Goal: Task Accomplishment & Management: Complete application form

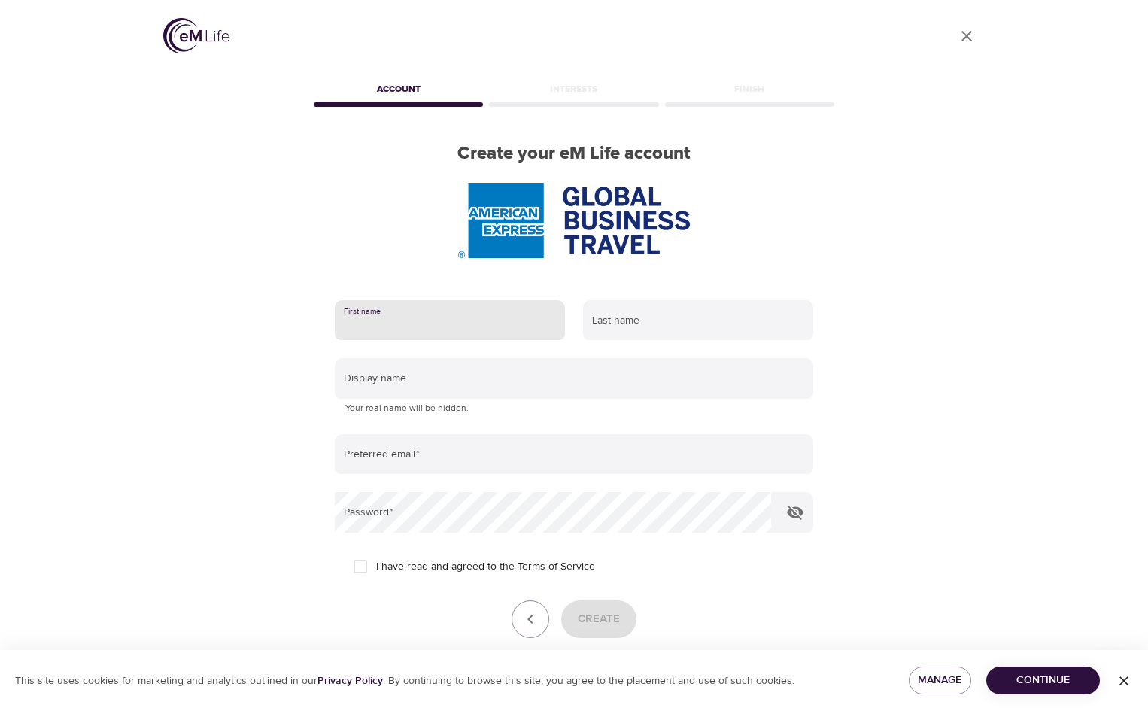
click at [379, 323] on input "text" at bounding box center [450, 320] width 230 height 41
type input "Sarah"
type input "Wilson"
type input "utahandmaryland@yahoo.com"
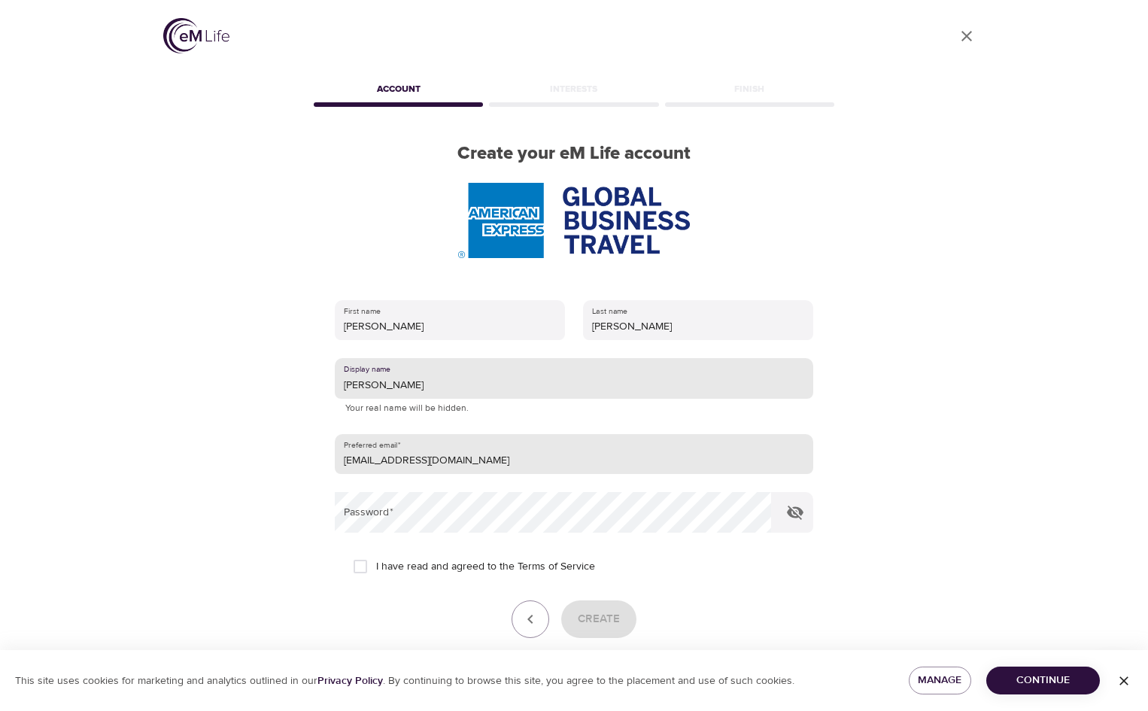
type input "Sarah"
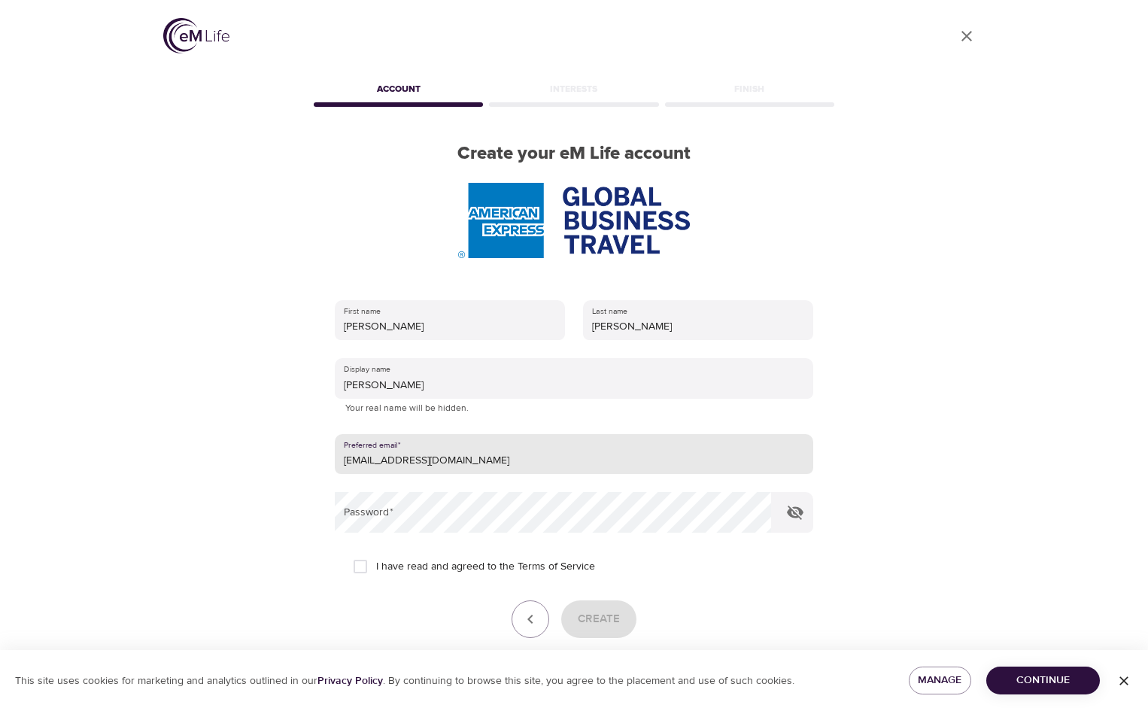
drag, startPoint x: 481, startPoint y: 463, endPoint x: 291, endPoint y: 456, distance: 190.4
click at [293, 456] on div "User Profile Account Interests Finish Create your eM Life account First name Sa…" at bounding box center [573, 355] width 857 height 711
type input "[PERSON_NAME][EMAIL_ADDRESS][PERSON_NAME][DOMAIN_NAME]"
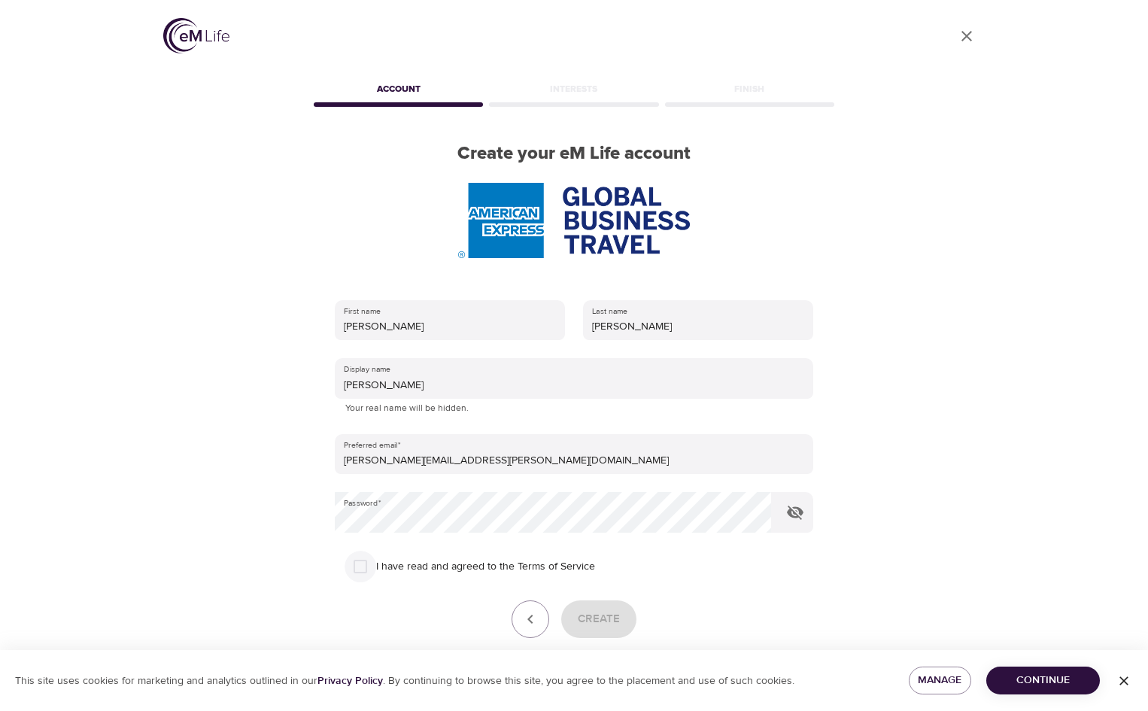
click at [359, 573] on input "I have read and agreed to the Terms of Service" at bounding box center [360, 566] width 32 height 32
checkbox input "true"
click at [591, 623] on span "Create" at bounding box center [599, 619] width 42 height 20
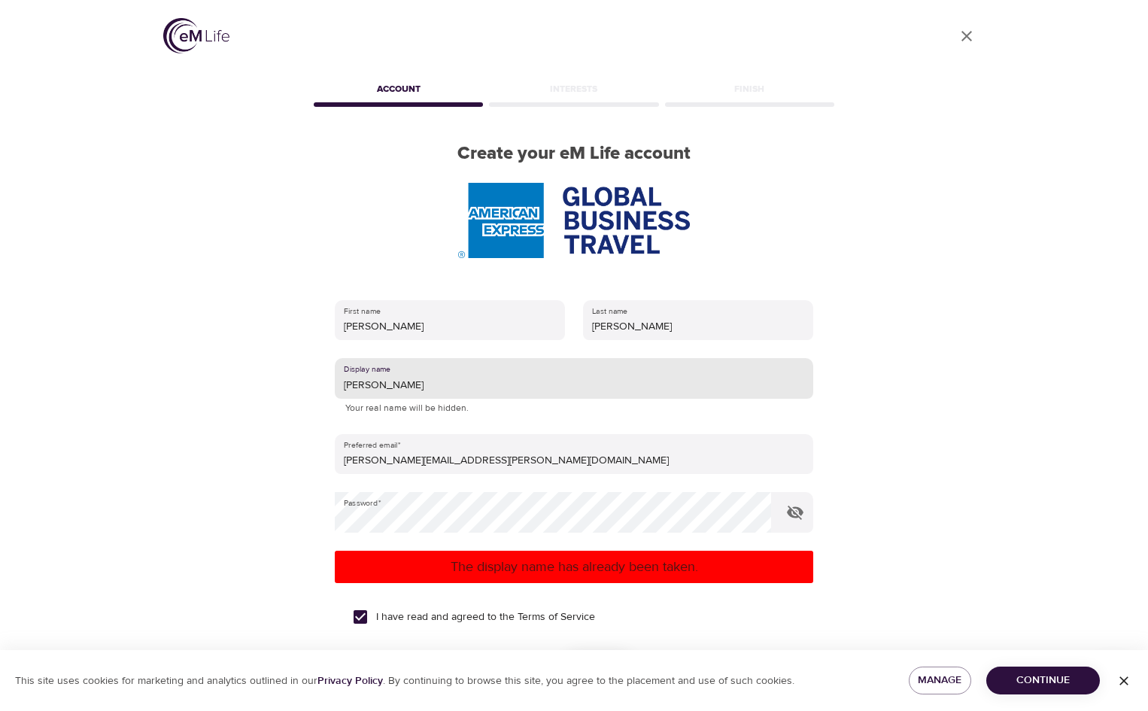
drag, startPoint x: 393, startPoint y: 385, endPoint x: 326, endPoint y: 394, distance: 68.3
click at [327, 394] on div "First name Sarah Last name Wilson Display name Sarah Your real name will be hid…" at bounding box center [574, 515] width 526 height 478
type input "Iseult"
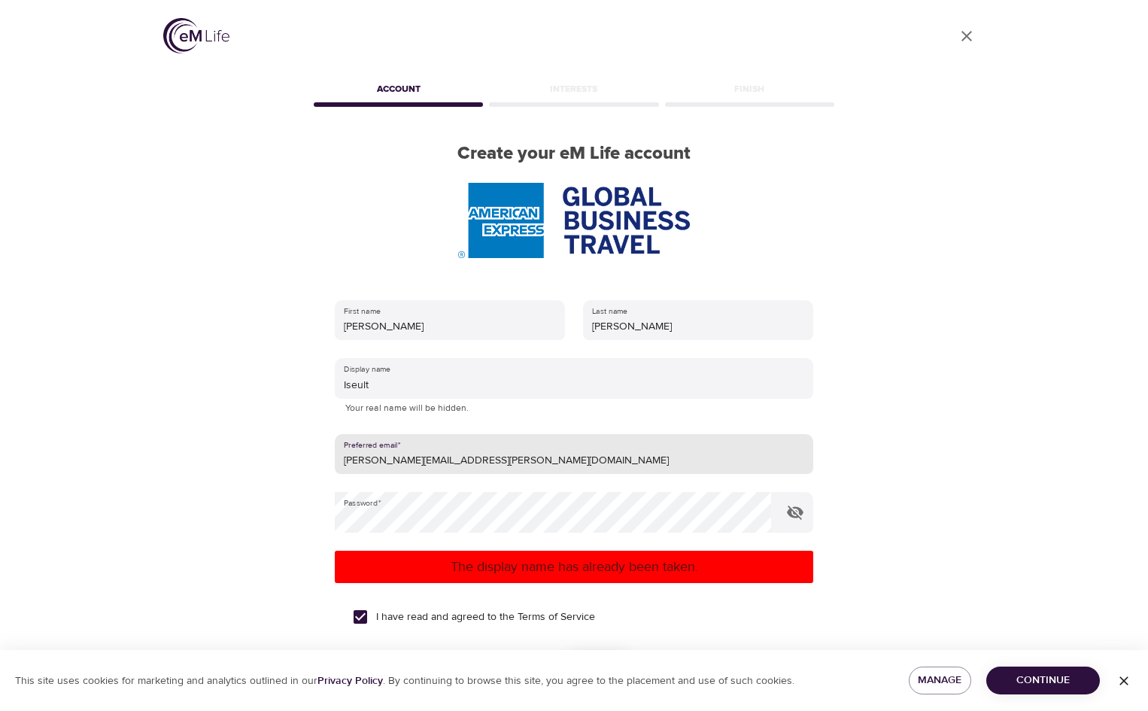
click at [537, 563] on p "The display name has already been taken." at bounding box center [574, 566] width 466 height 20
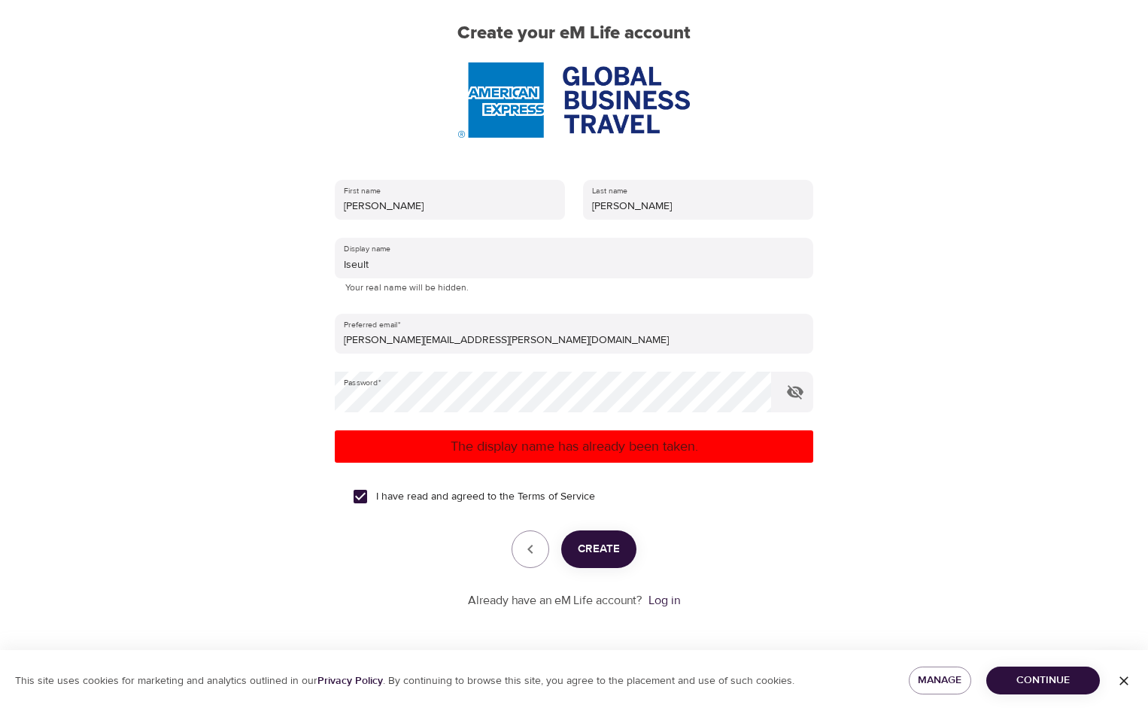
click at [599, 553] on span "Create" at bounding box center [599, 549] width 42 height 20
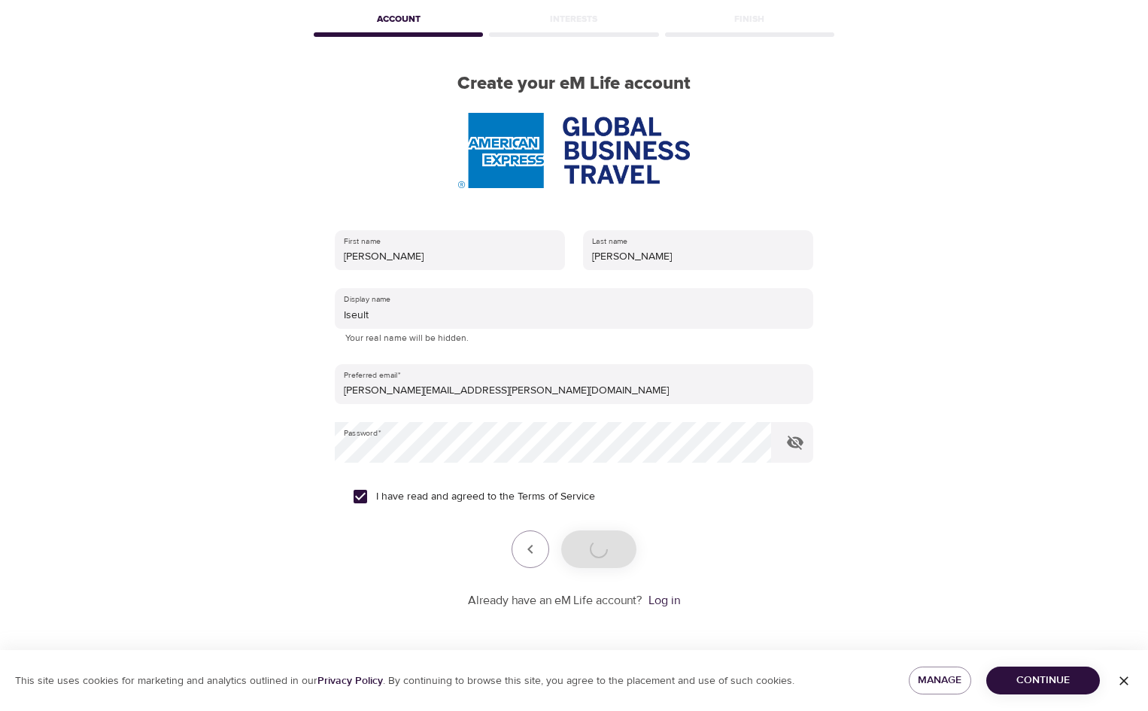
scroll to position [70, 0]
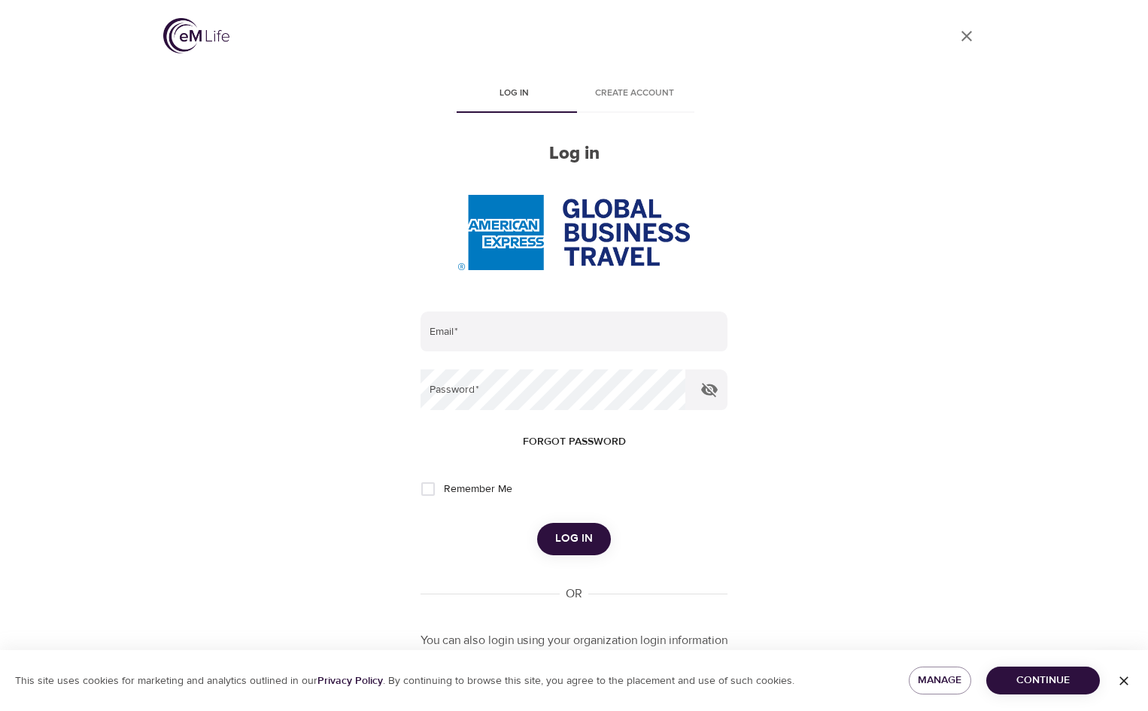
type input "[PERSON_NAME][EMAIL_ADDRESS][PERSON_NAME][DOMAIN_NAME]"
click at [578, 538] on span "Log in" at bounding box center [574, 539] width 38 height 20
